Goal: Find specific page/section: Find specific page/section

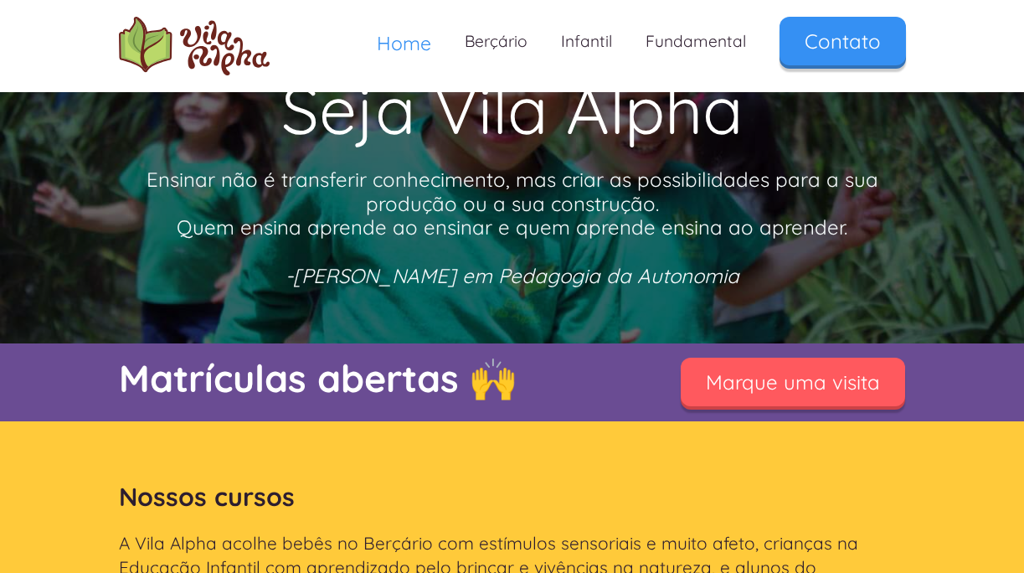
scroll to position [120, 0]
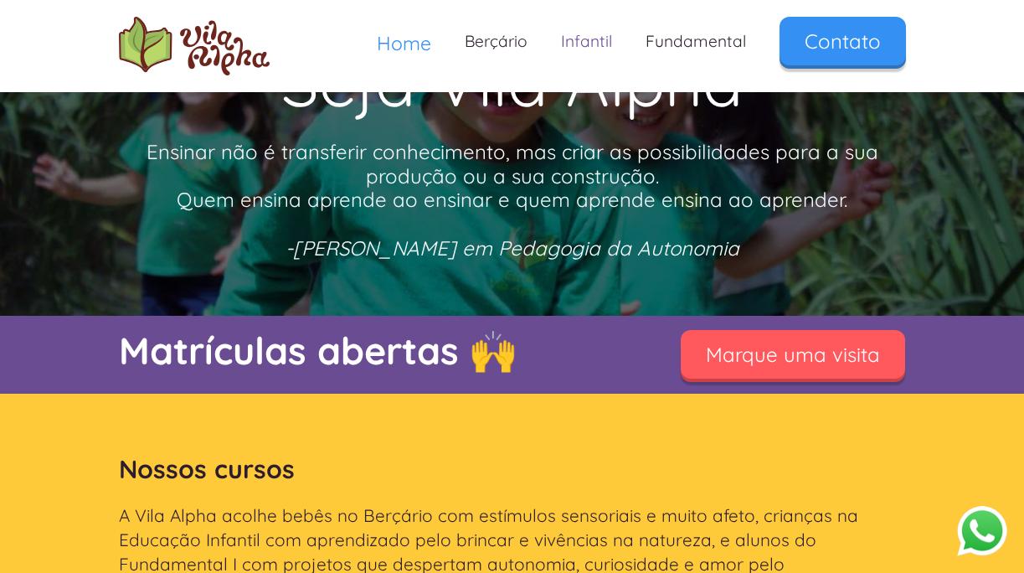
click at [606, 33] on link "Infantil" at bounding box center [586, 41] width 85 height 49
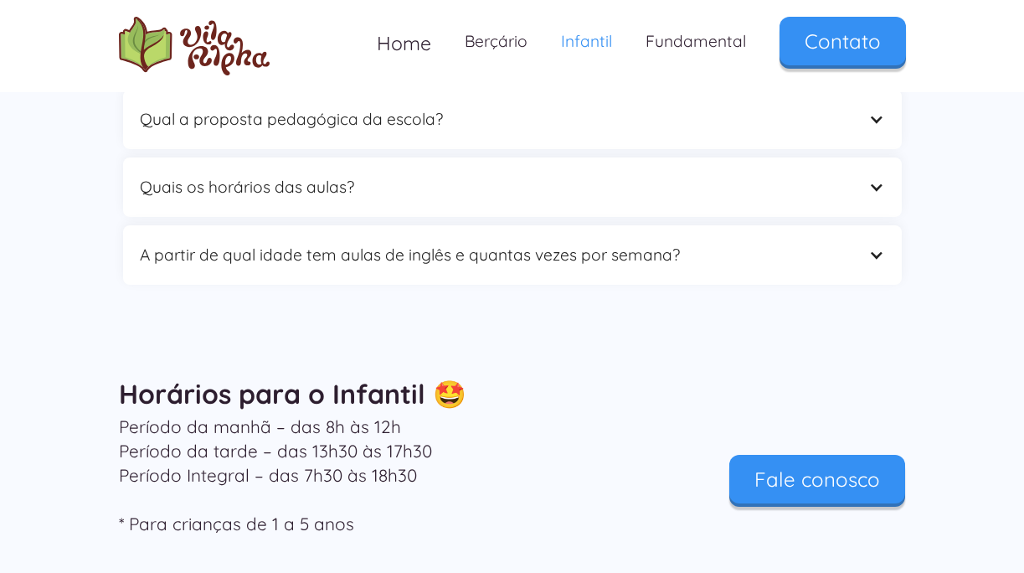
scroll to position [5153, 0]
